Goal: Task Accomplishment & Management: Manage account settings

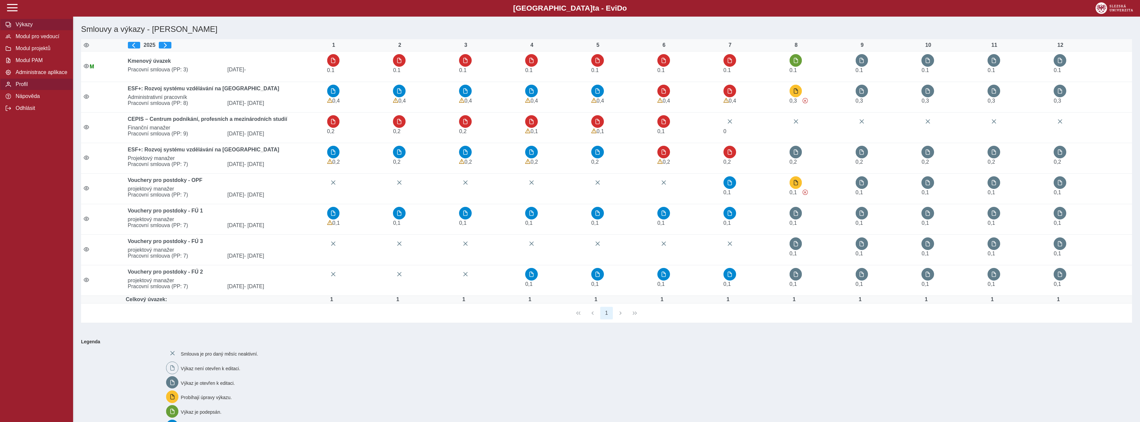
click at [35, 87] on span "Profil" at bounding box center [41, 84] width 54 height 6
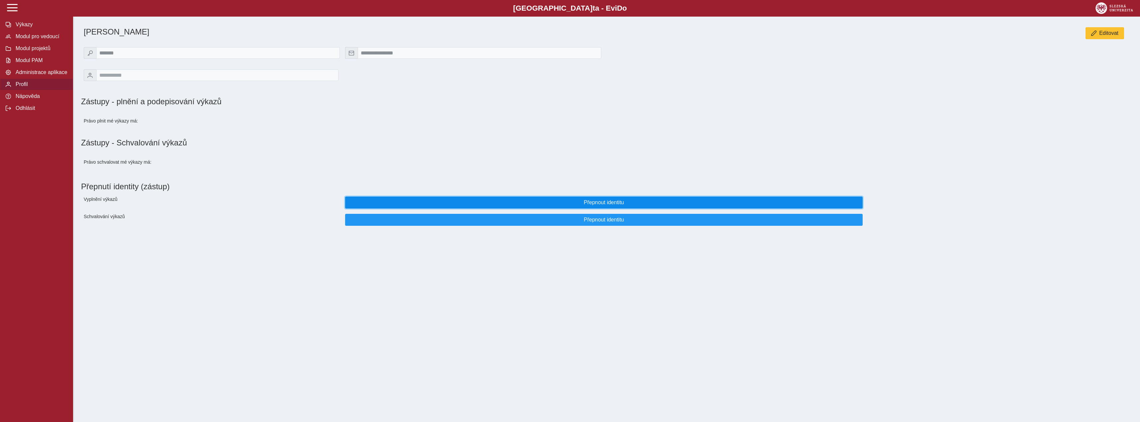
click at [511, 206] on span "Přepnout identitu" at bounding box center [604, 203] width 506 height 6
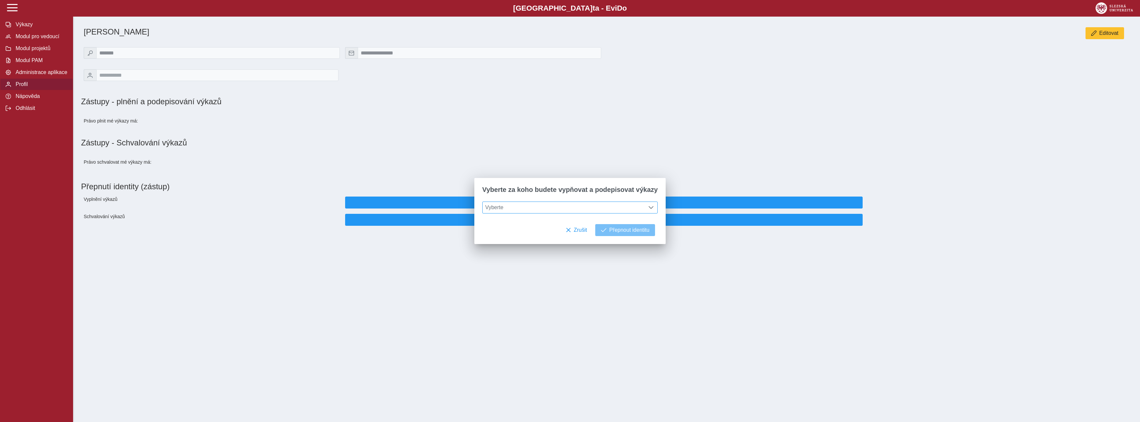
click at [517, 209] on span "Vyberte" at bounding box center [564, 207] width 162 height 11
type input "*****"
click at [517, 239] on li "[PERSON_NAME]" at bounding box center [570, 239] width 175 height 11
click at [619, 232] on span "Přepnout identitu" at bounding box center [629, 230] width 40 height 6
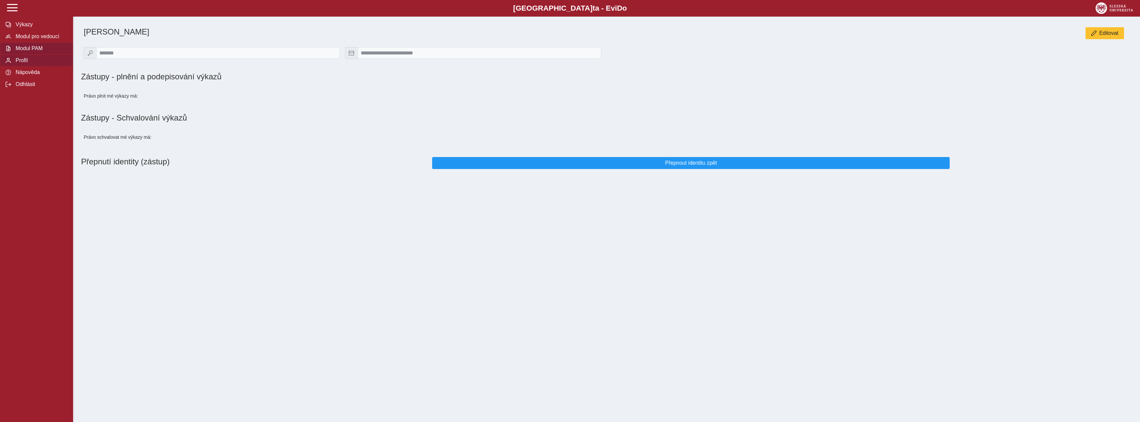
click at [31, 51] on span "Modul PAM" at bounding box center [41, 49] width 54 height 6
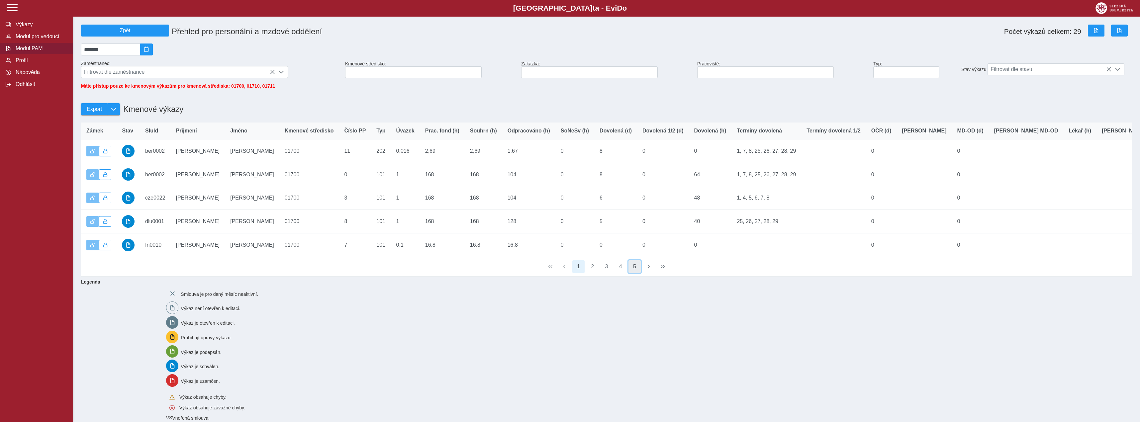
click at [634, 272] on button "5" at bounding box center [634, 266] width 13 height 13
click at [637, 273] on button "6" at bounding box center [634, 266] width 13 height 13
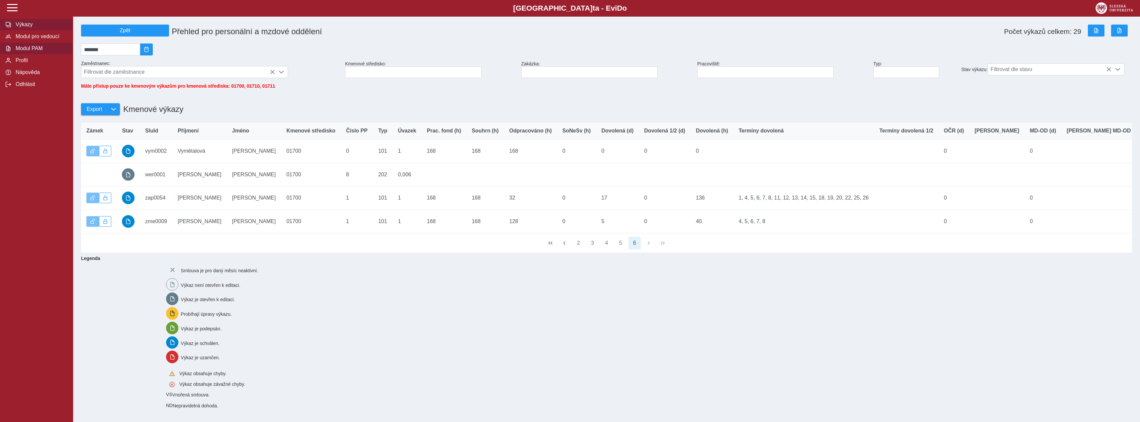
click at [32, 28] on span "Výkazy" at bounding box center [41, 25] width 54 height 6
